Goal: Information Seeking & Learning: Learn about a topic

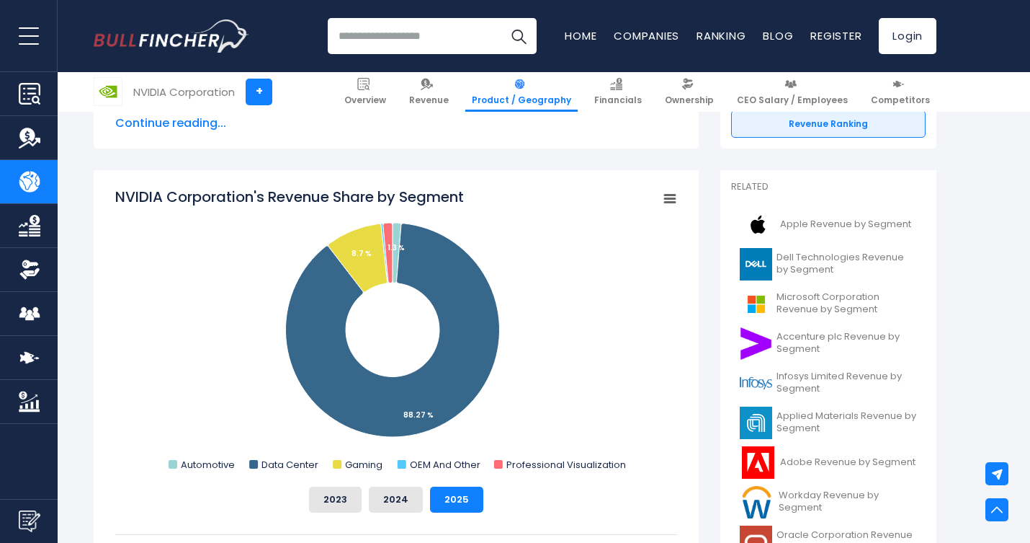
scroll to position [352, 0]
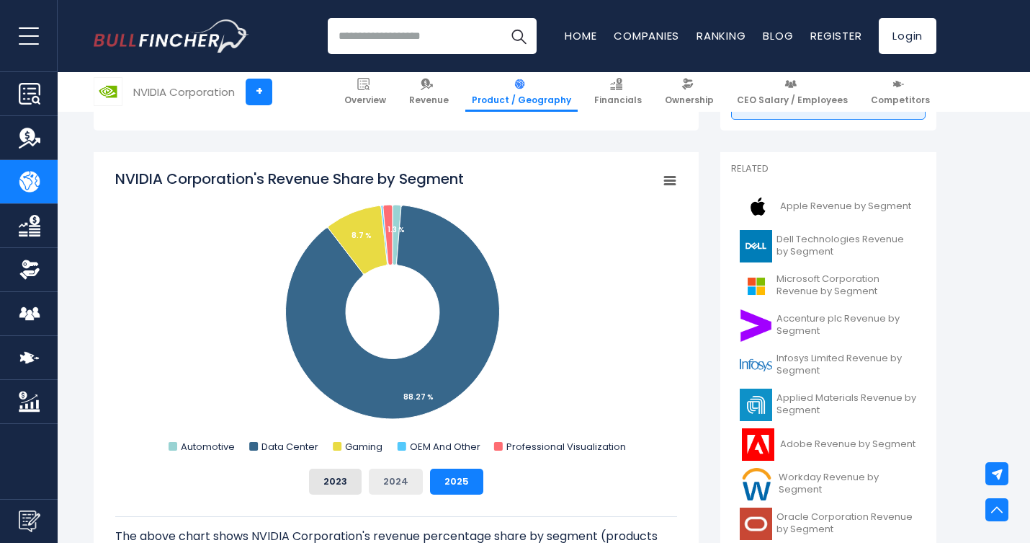
click at [400, 482] on button "2024" at bounding box center [396, 481] width 54 height 26
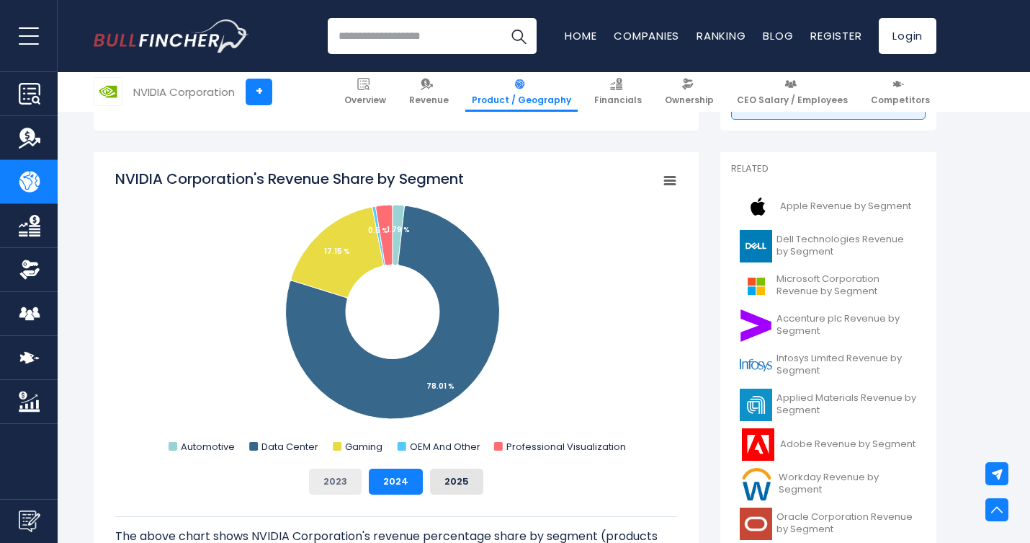
click at [342, 487] on button "2023" at bounding box center [335, 481] width 53 height 26
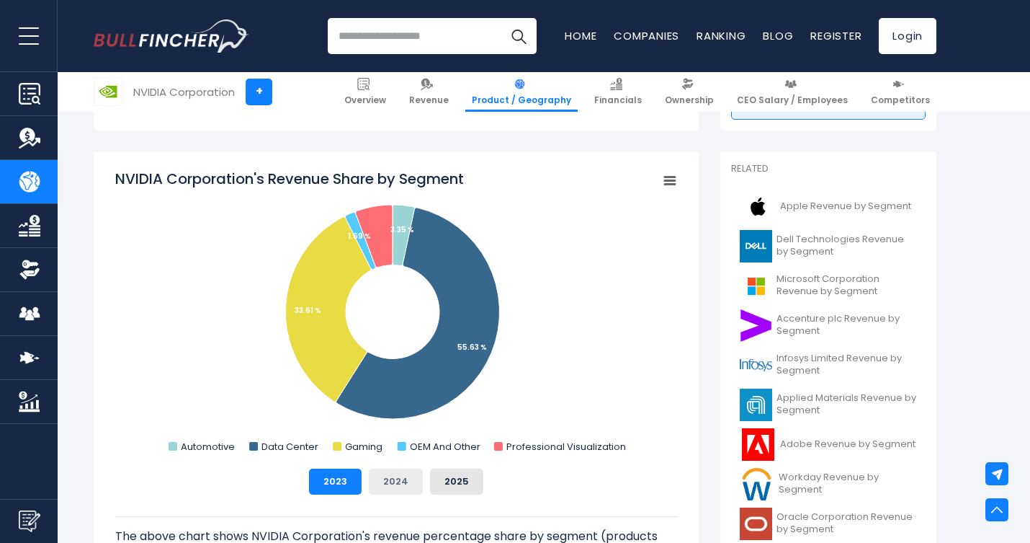
click at [398, 483] on button "2024" at bounding box center [396, 481] width 54 height 26
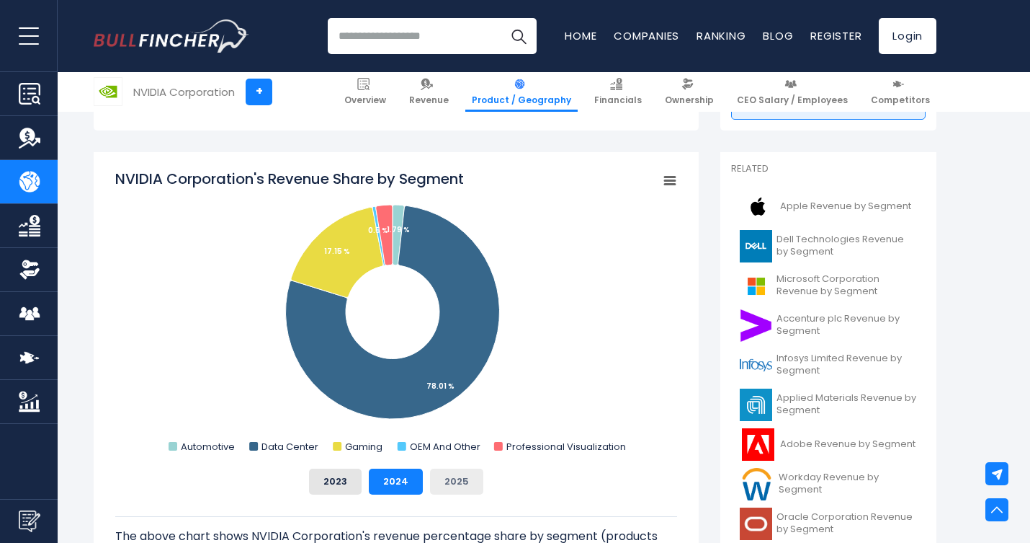
click at [431, 481] on button "2025" at bounding box center [456, 481] width 53 height 26
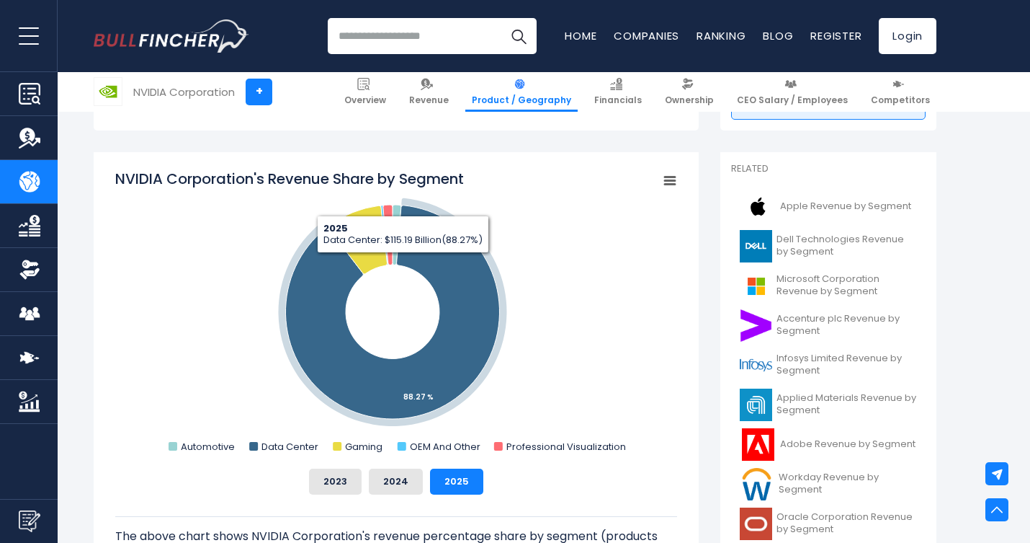
scroll to position [490, 0]
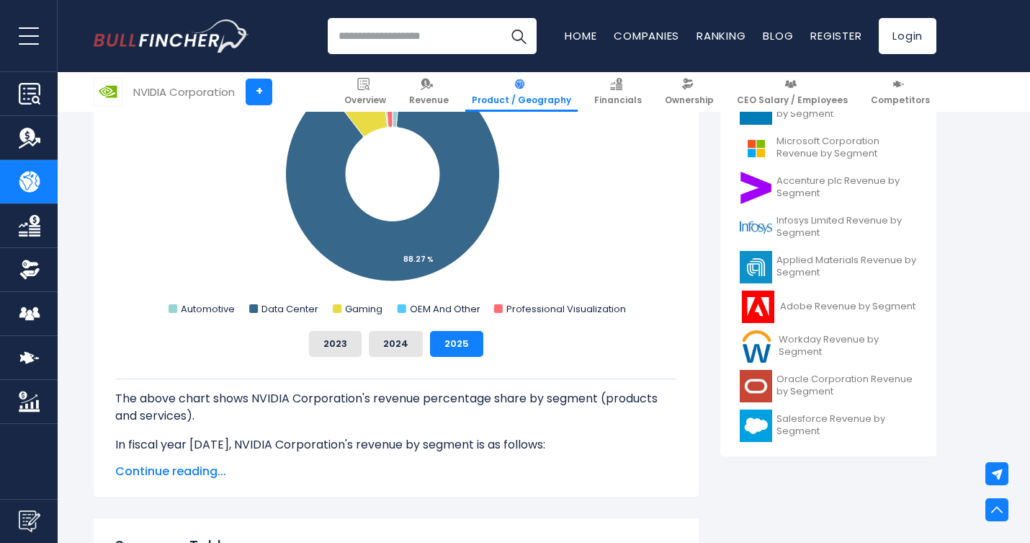
click at [195, 478] on span "Continue reading..." at bounding box center [396, 471] width 562 height 17
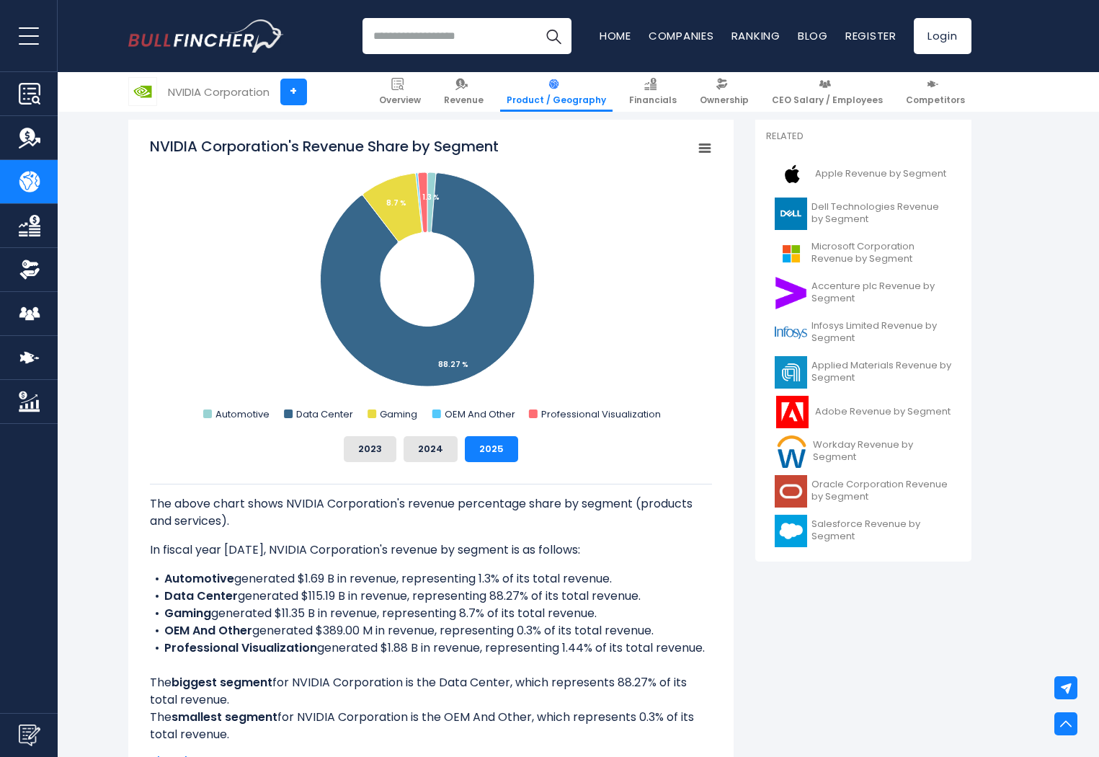
scroll to position [383, 0]
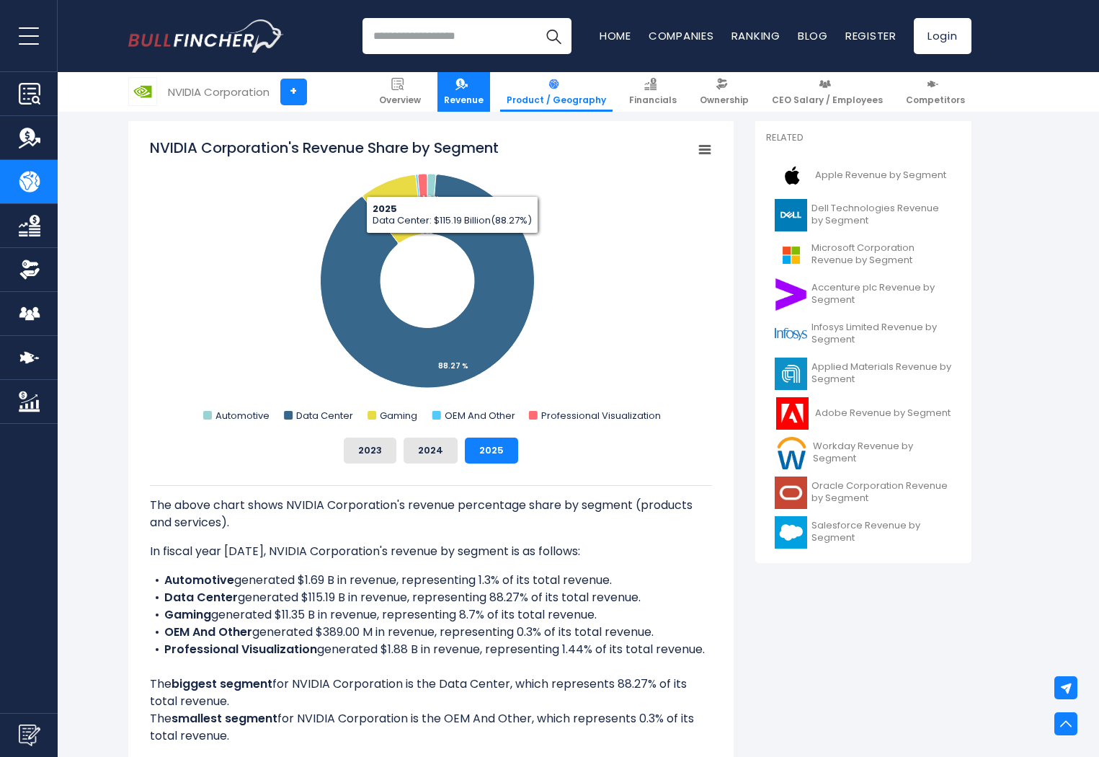
click at [468, 82] on img at bounding box center [461, 84] width 12 height 12
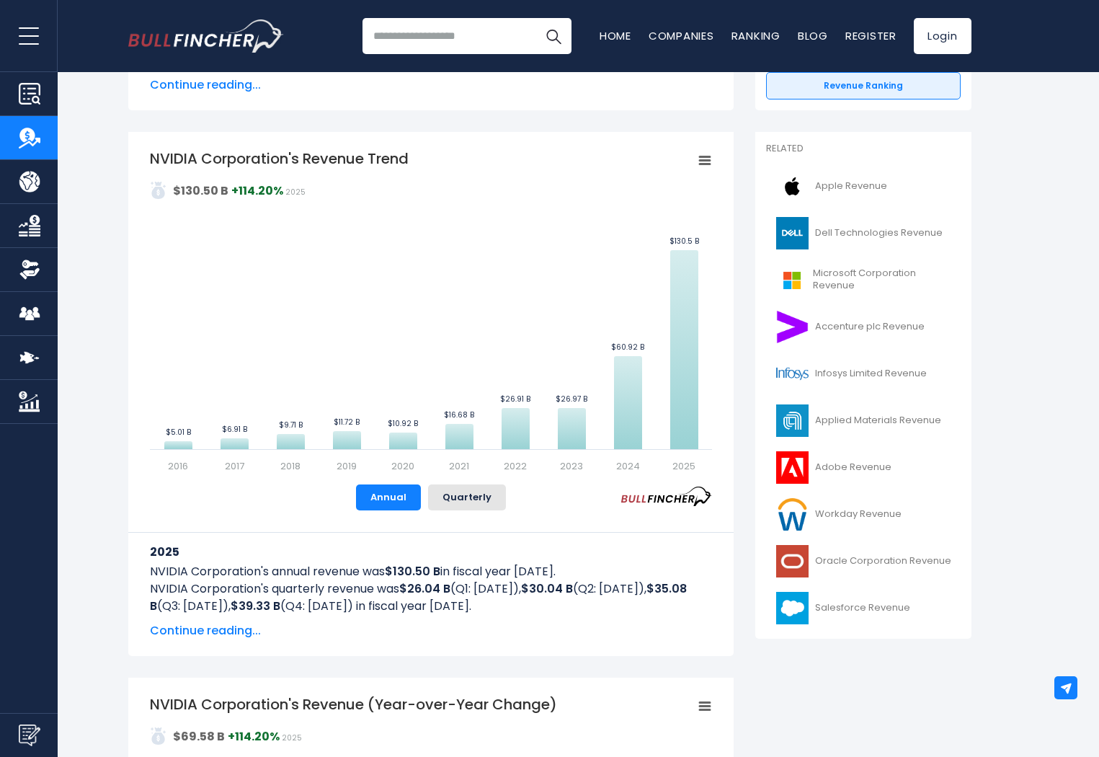
scroll to position [341, 0]
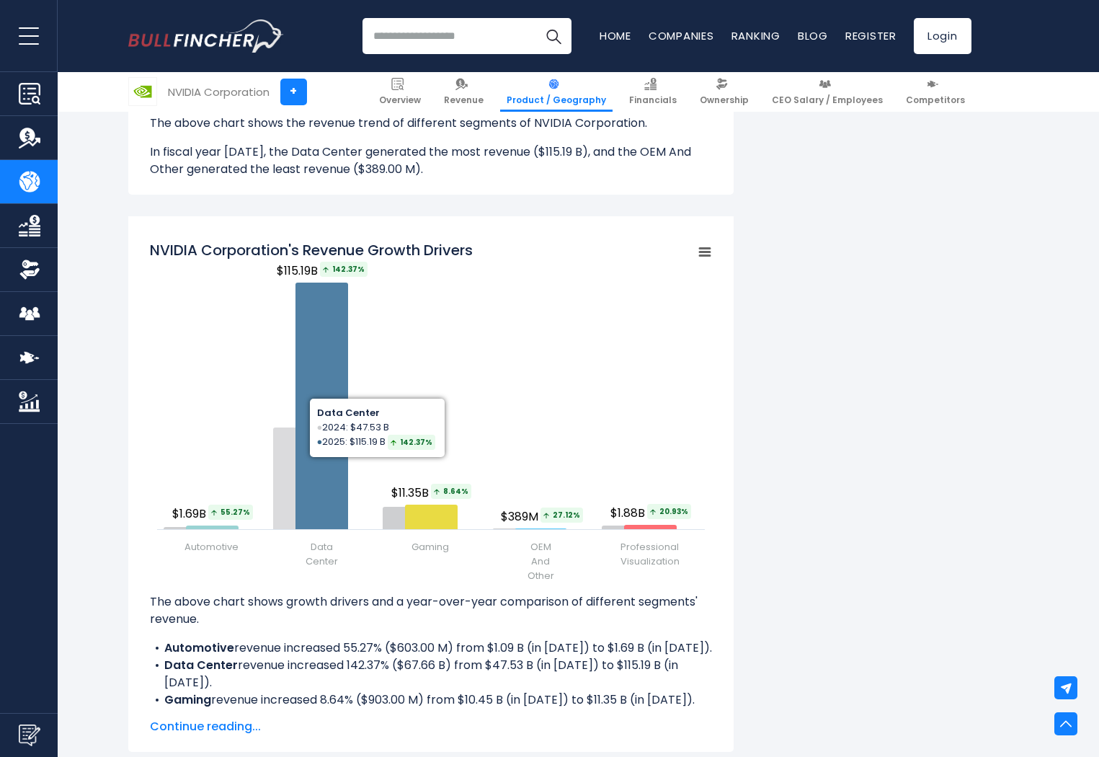
scroll to position [1617, 0]
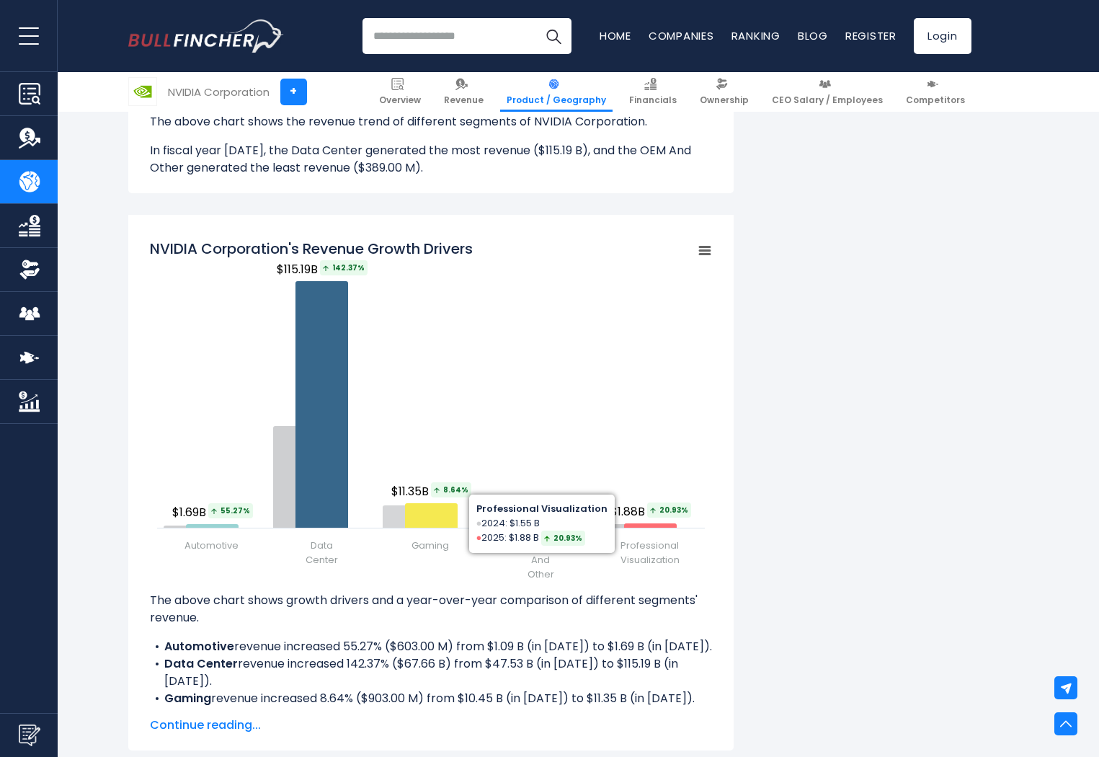
click at [834, 468] on div "NVIDIA Corporation's Revenue by Segment In fiscal year 2025, NVIDIA Corporation…" at bounding box center [549, 180] width 843 height 2951
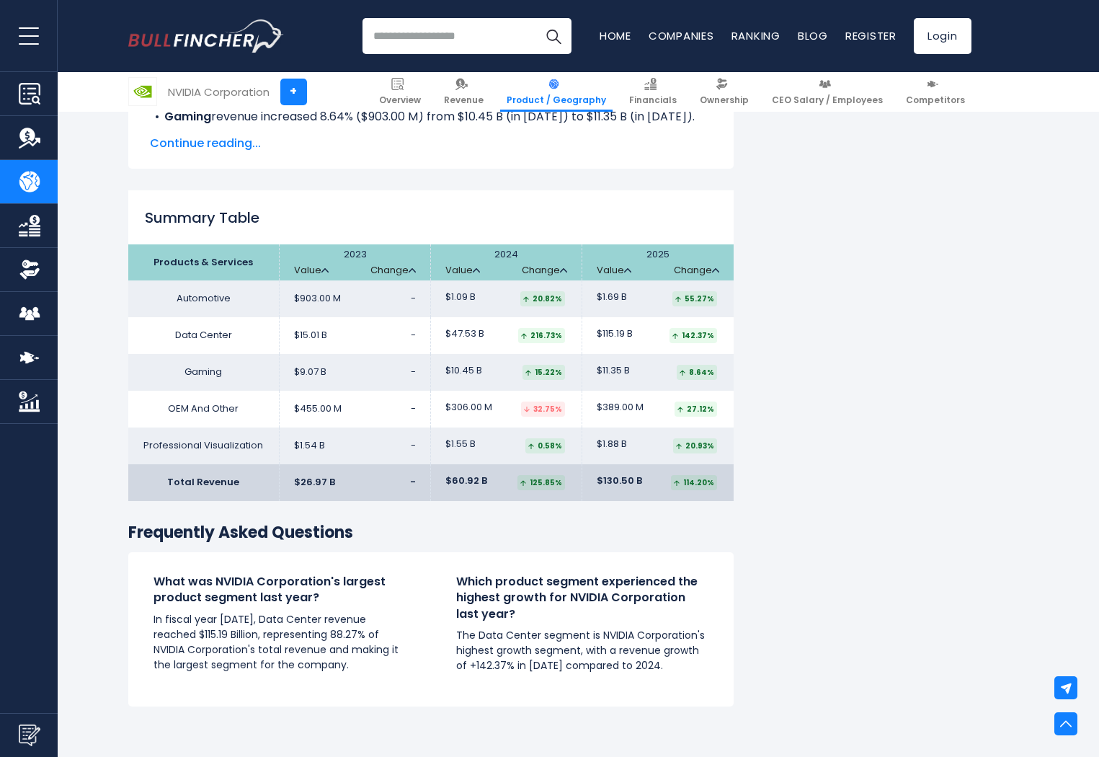
scroll to position [2201, 0]
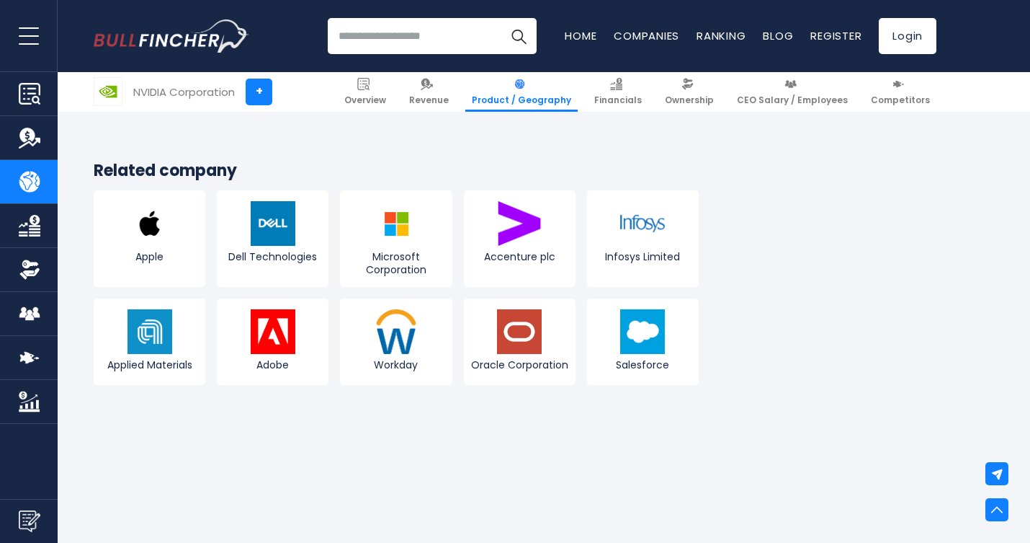
scroll to position [2706, 0]
